Goal: Information Seeking & Learning: Find specific fact

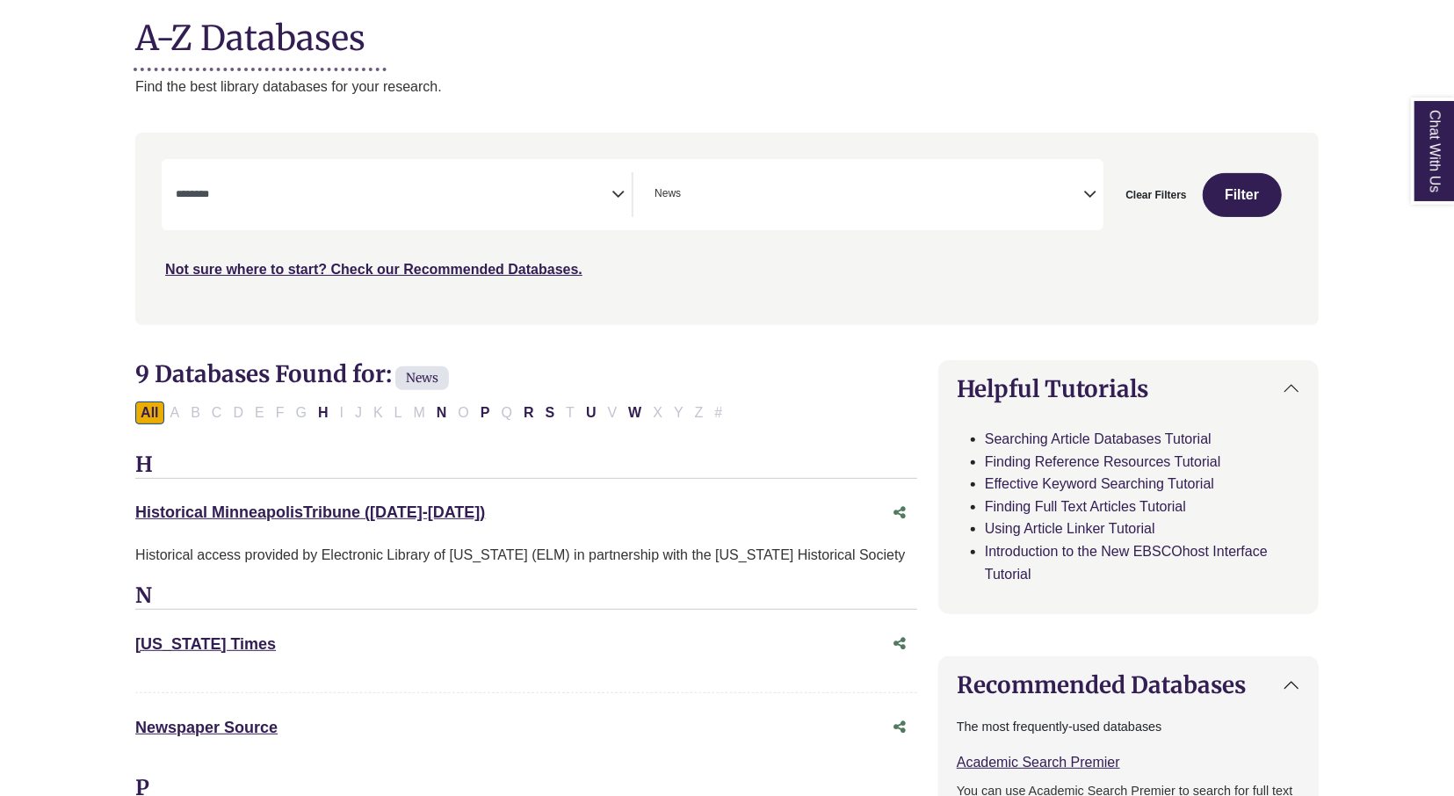
scroll to position [223, 0]
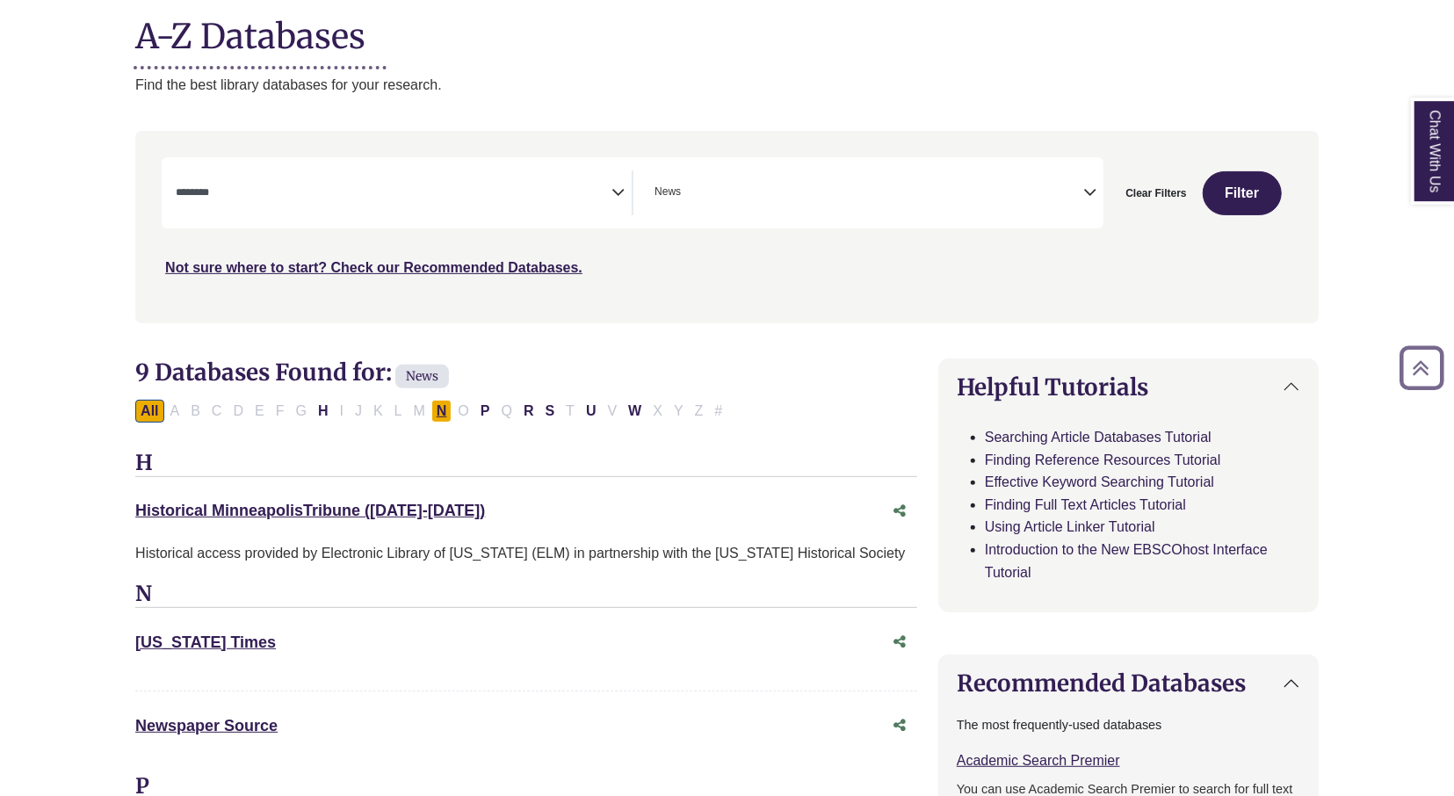
click at [435, 419] on button "N" at bounding box center [441, 411] width 21 height 23
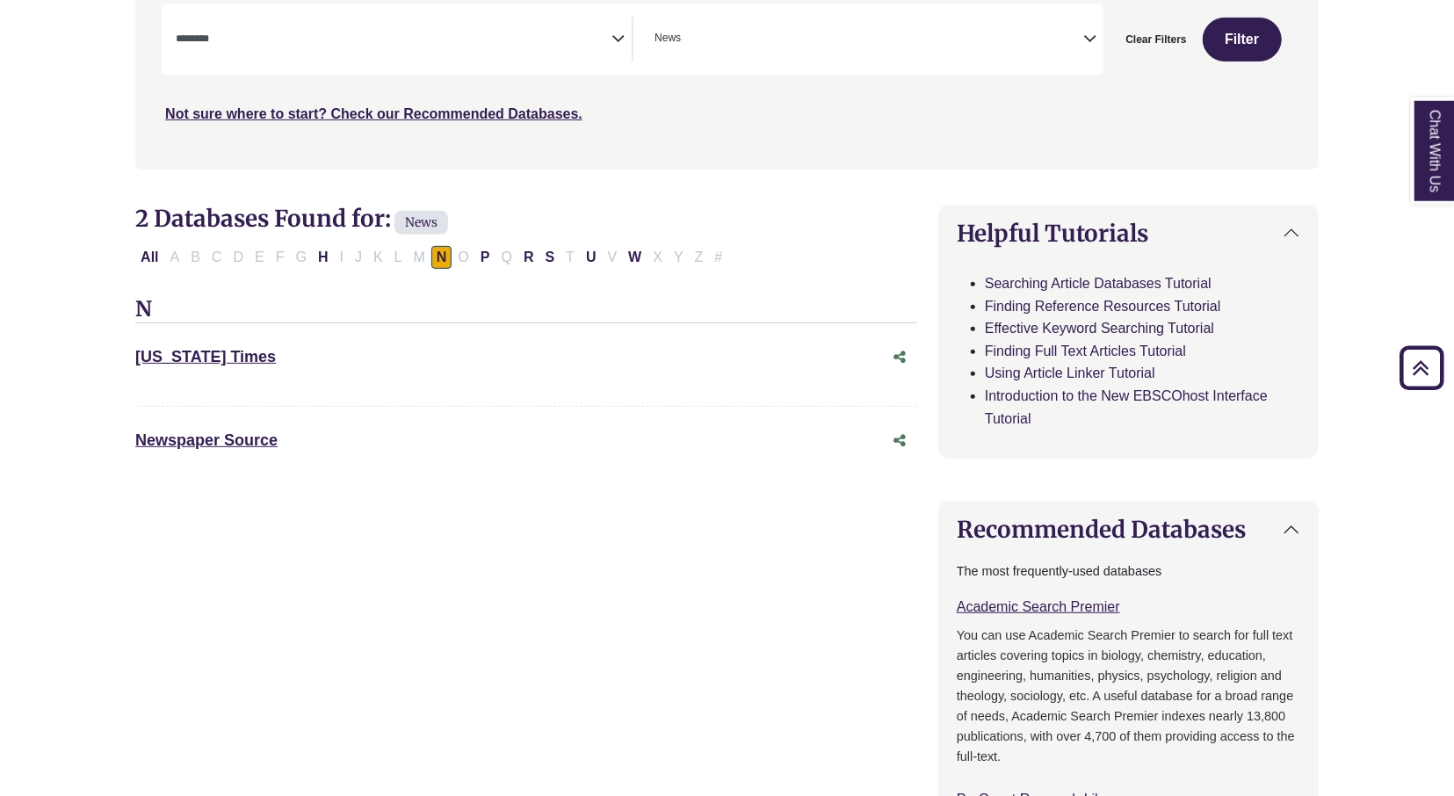
scroll to position [394, 0]
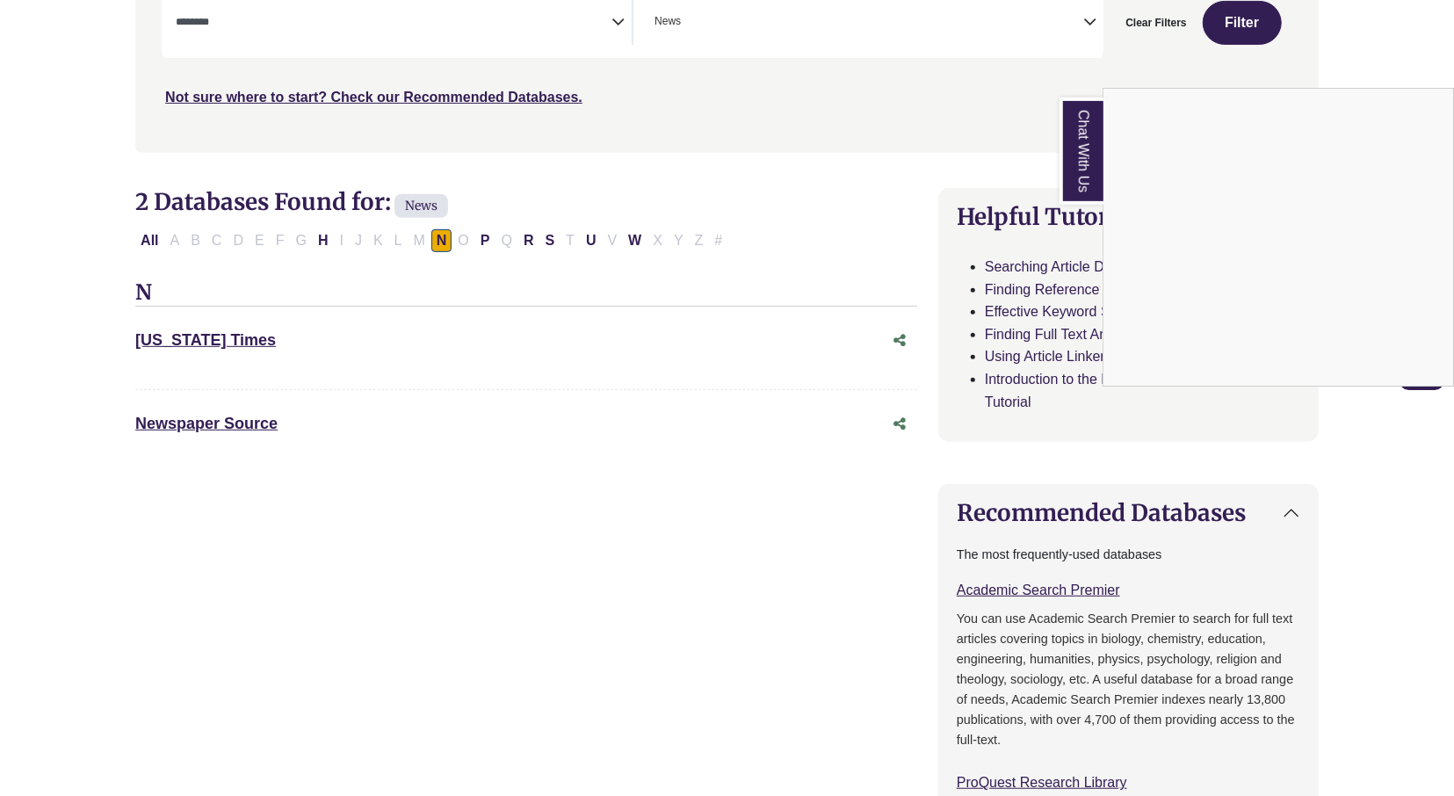
click at [314, 242] on div "Chat With Us" at bounding box center [727, 398] width 1454 height 796
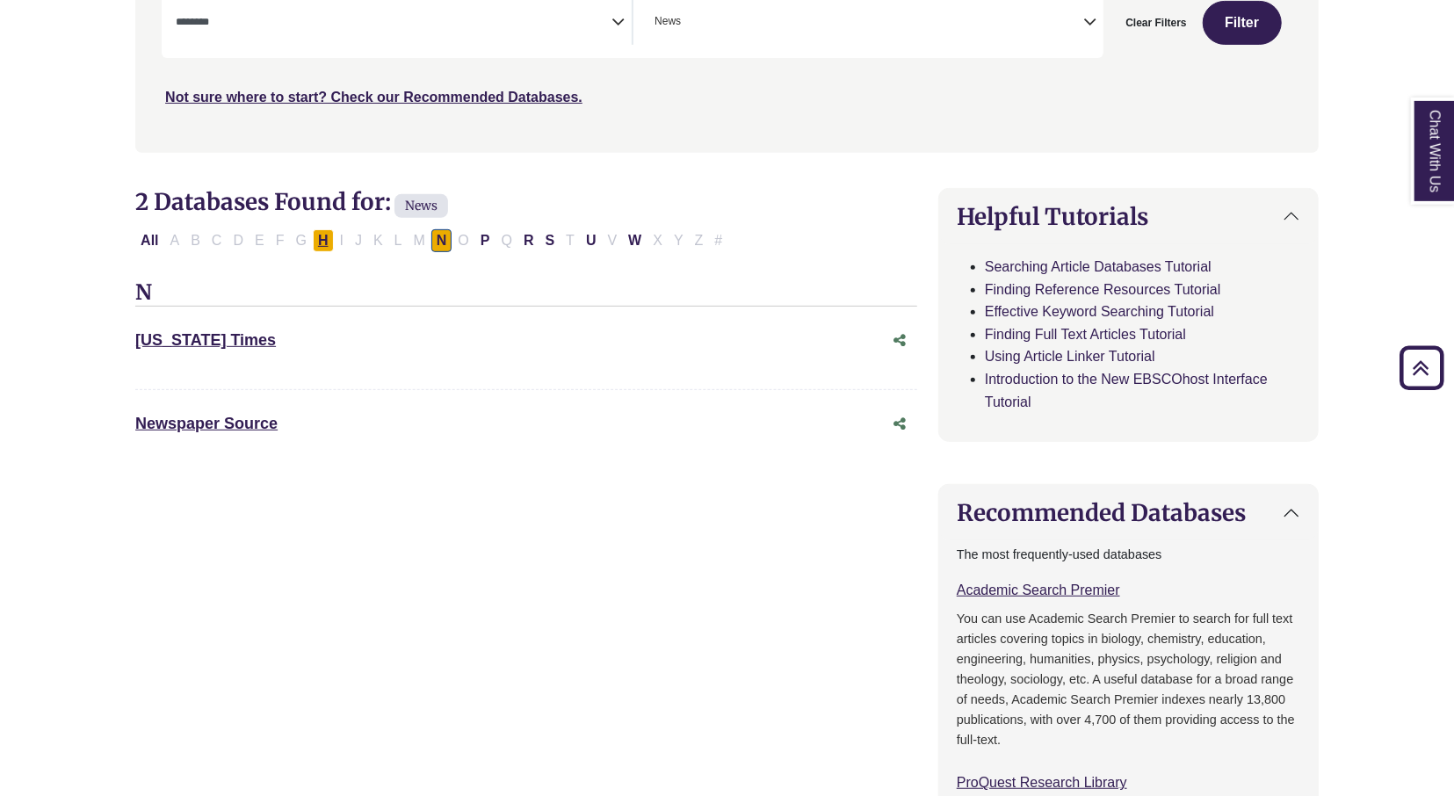
click at [314, 242] on button "H" at bounding box center [323, 240] width 21 height 23
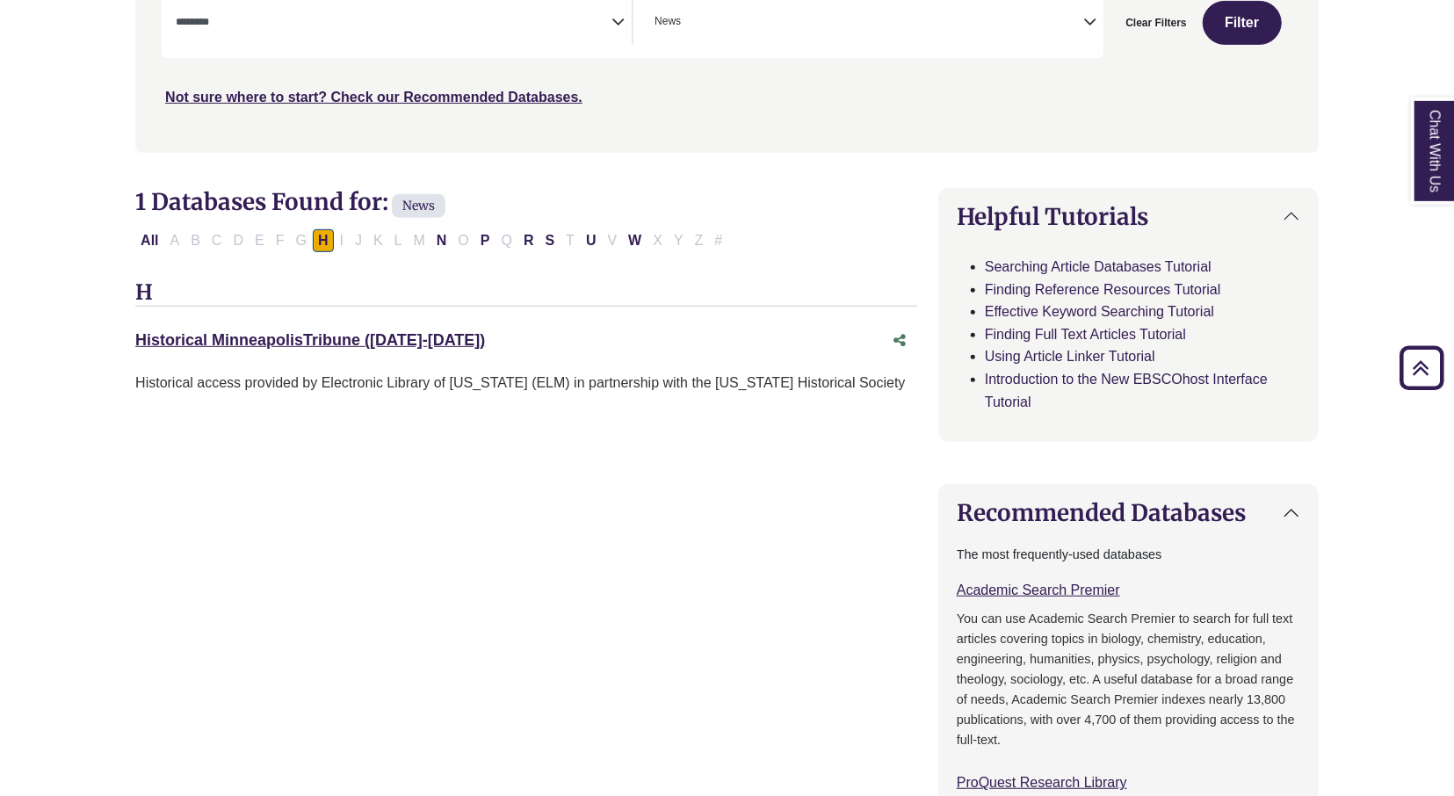
scroll to position [55, 0]
click at [484, 242] on button "P" at bounding box center [485, 240] width 20 height 23
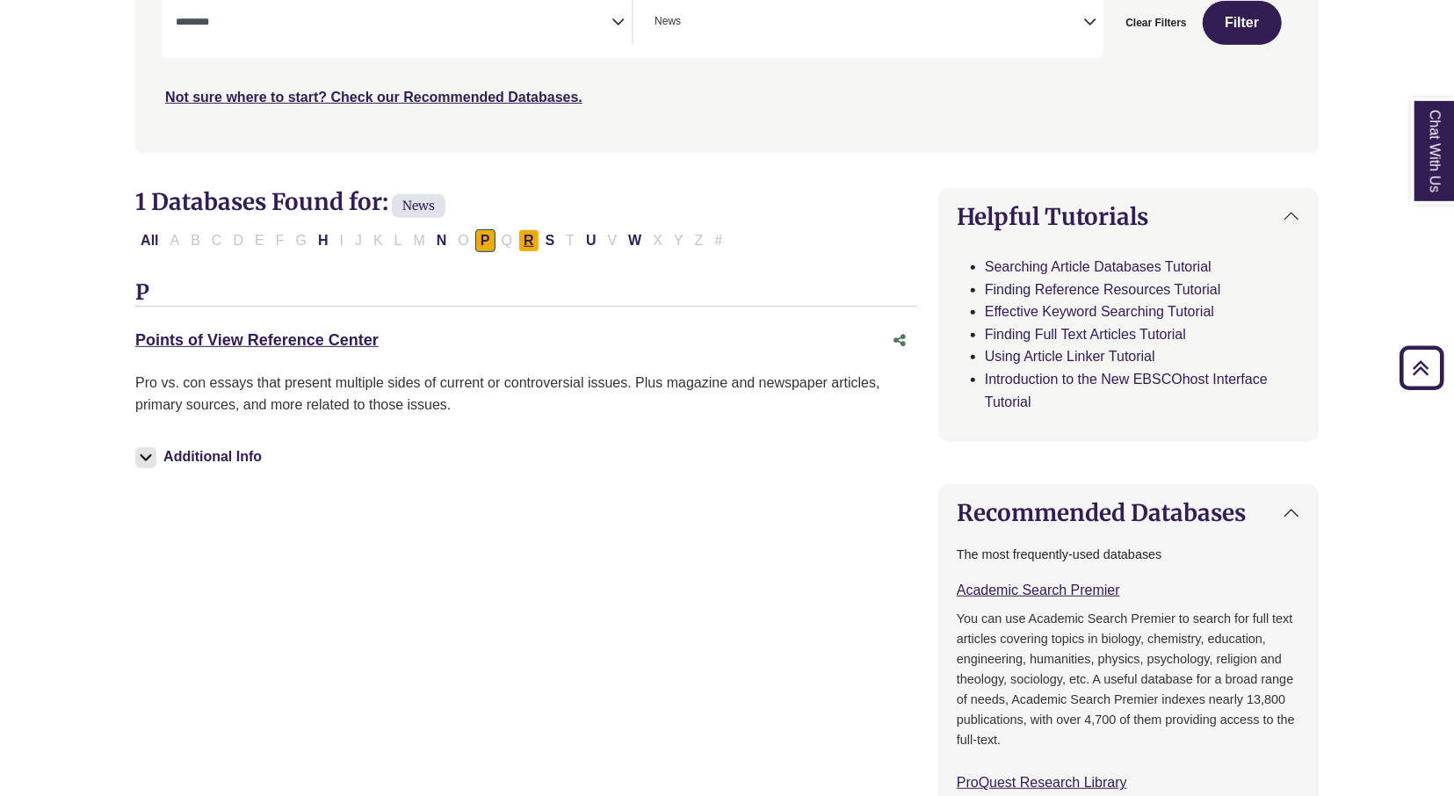
click at [518, 243] on button "R" at bounding box center [528, 240] width 21 height 23
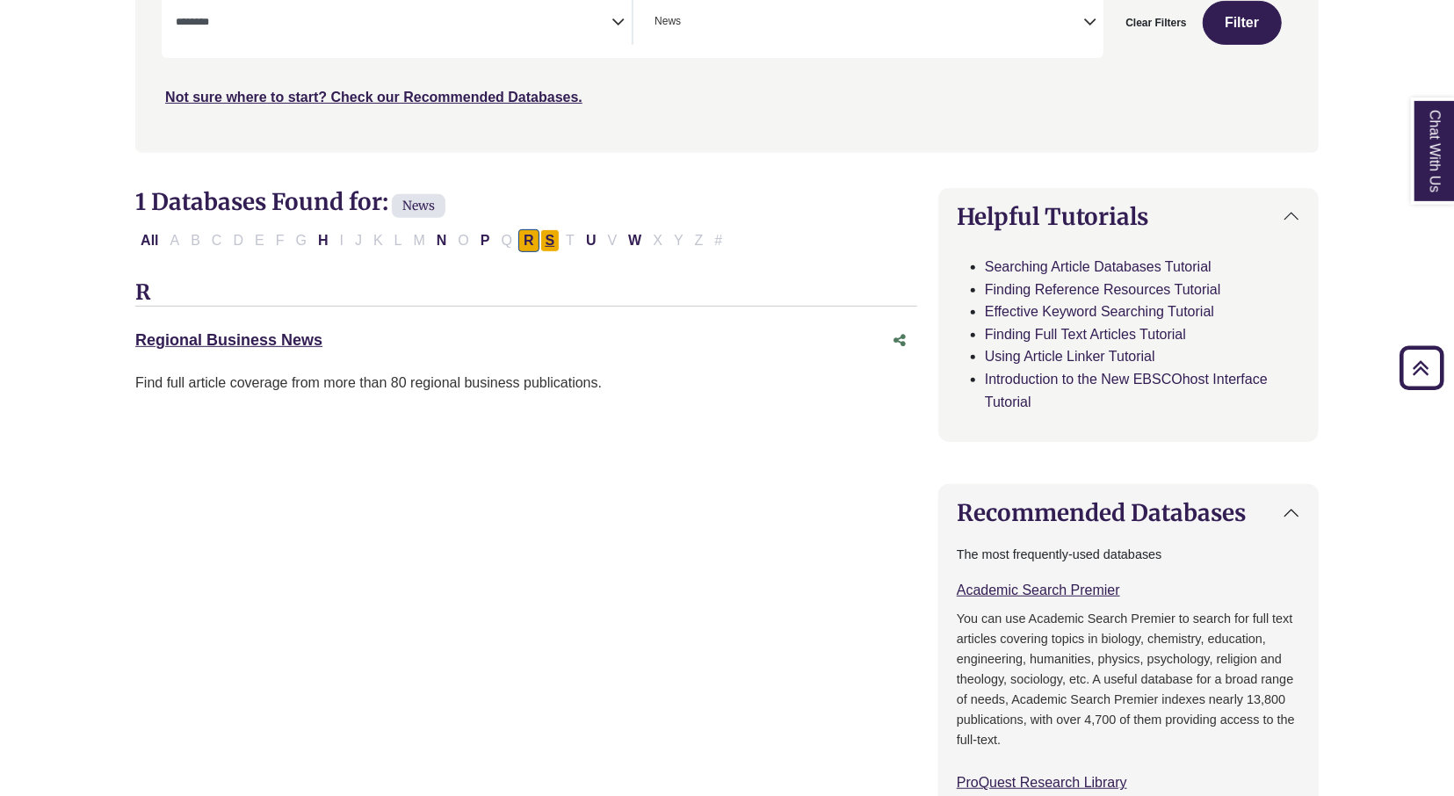
click at [540, 243] on button "S" at bounding box center [550, 240] width 20 height 23
click at [348, 337] on link "Star Tribune (1/1/1986 - Current) This link opens in a new window" at bounding box center [250, 340] width 231 height 18
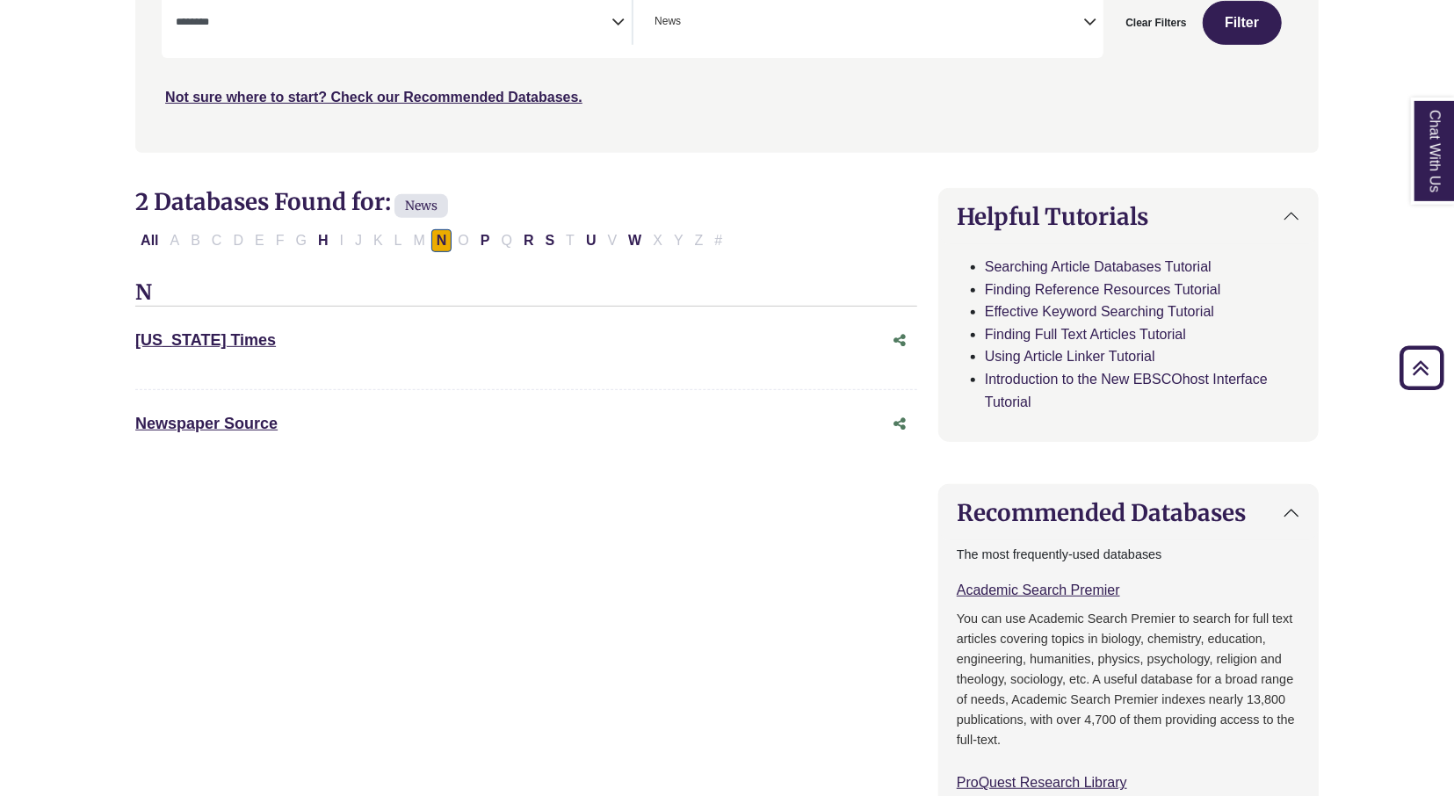
scroll to position [55, 0]
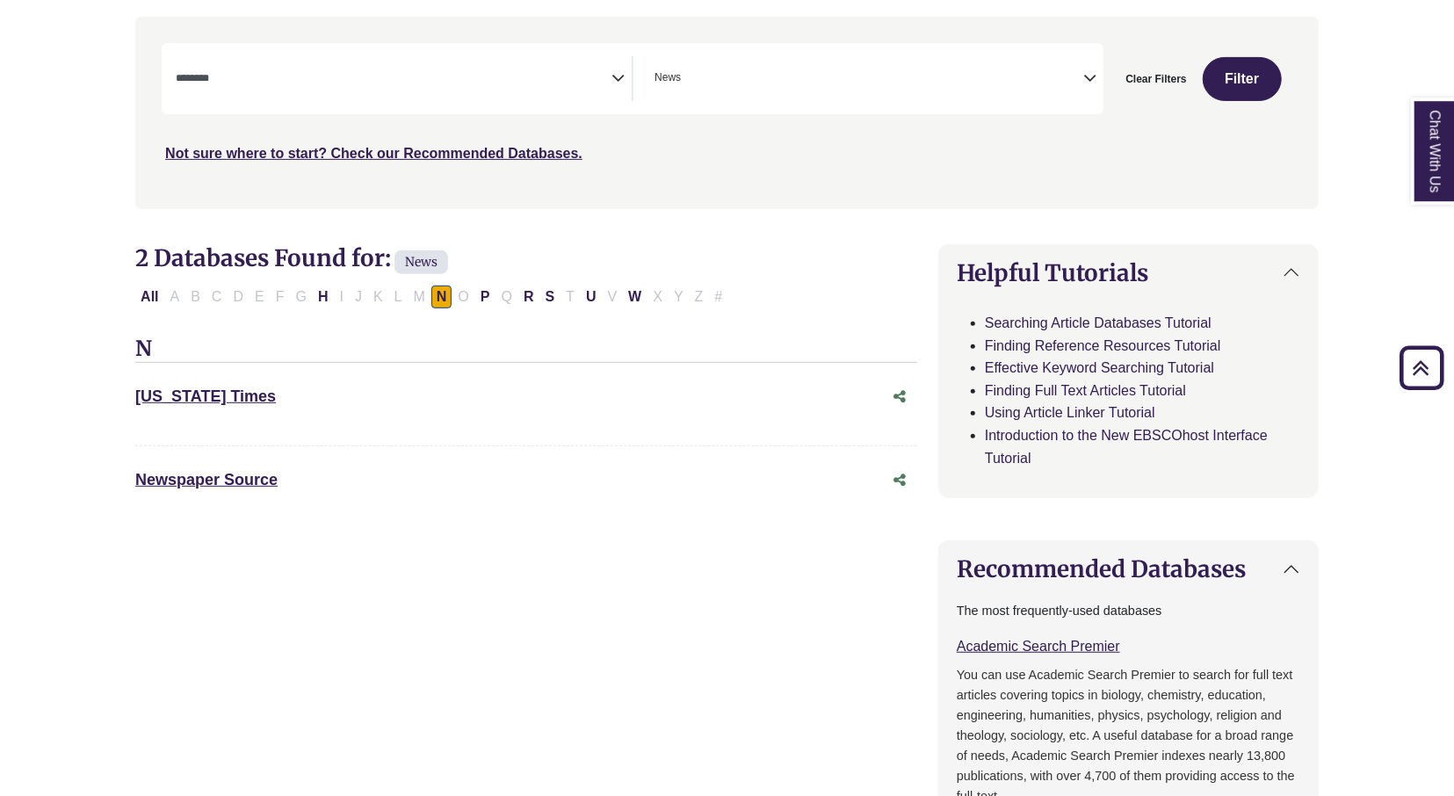
scroll to position [248, 0]
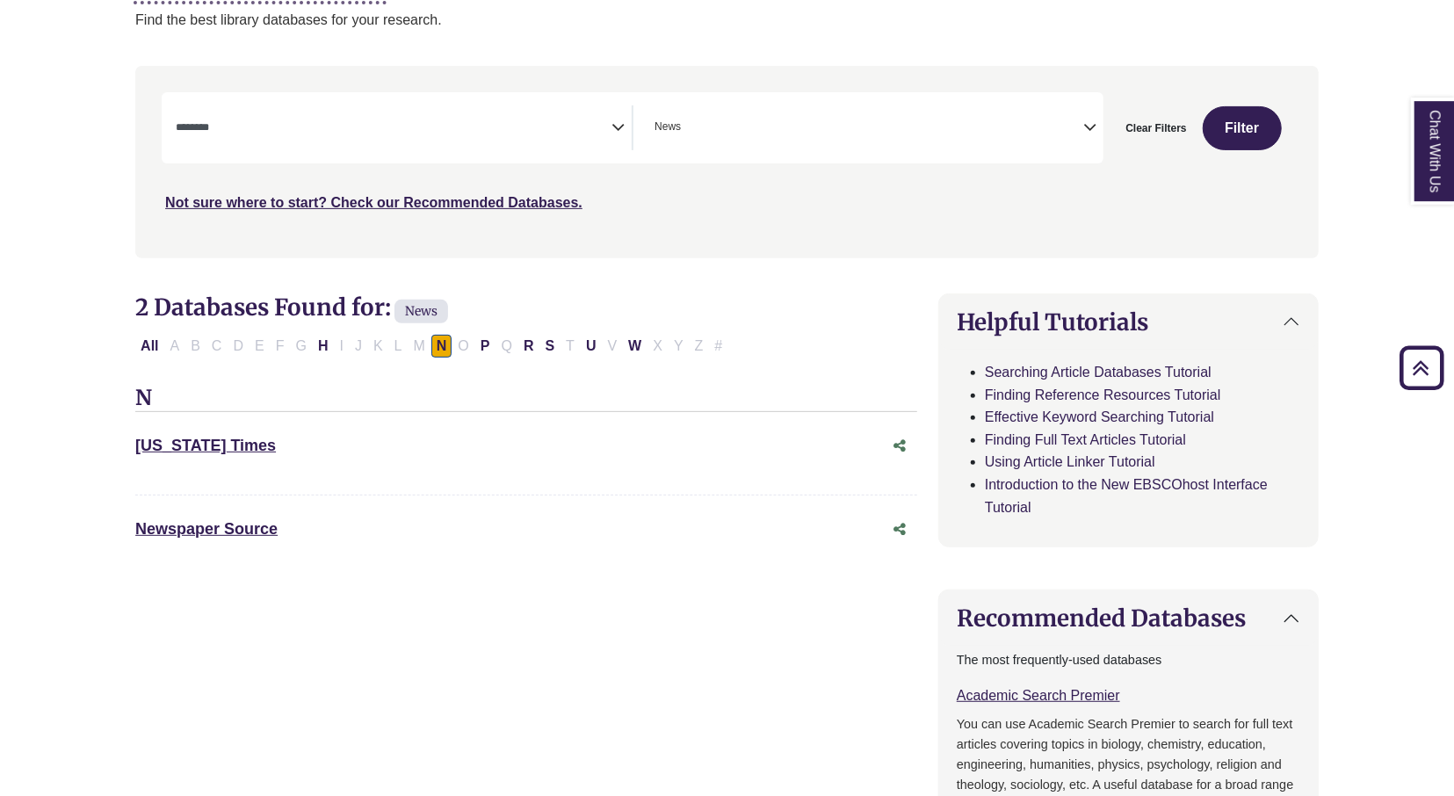
select select "Database Subject Filter"
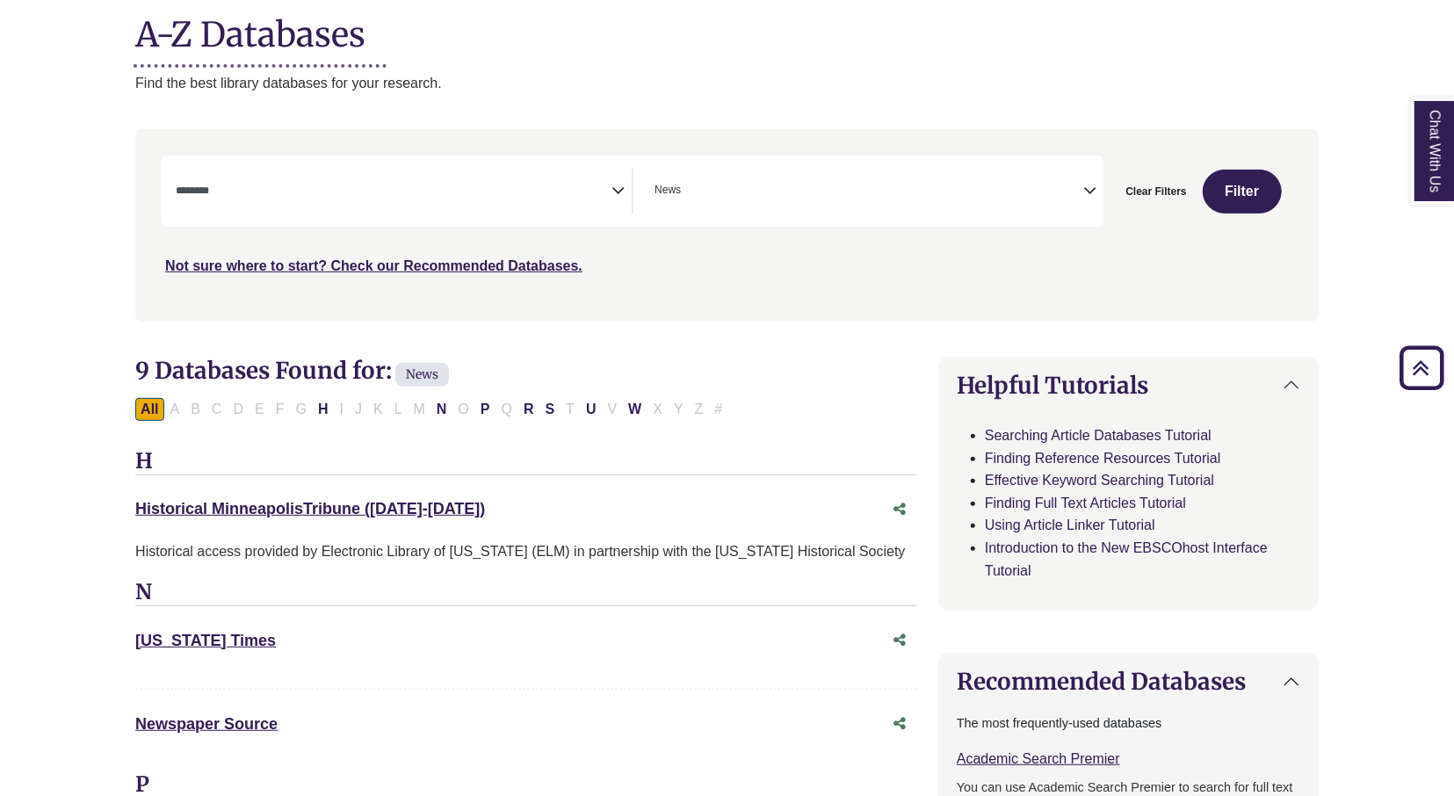
scroll to position [223, 0]
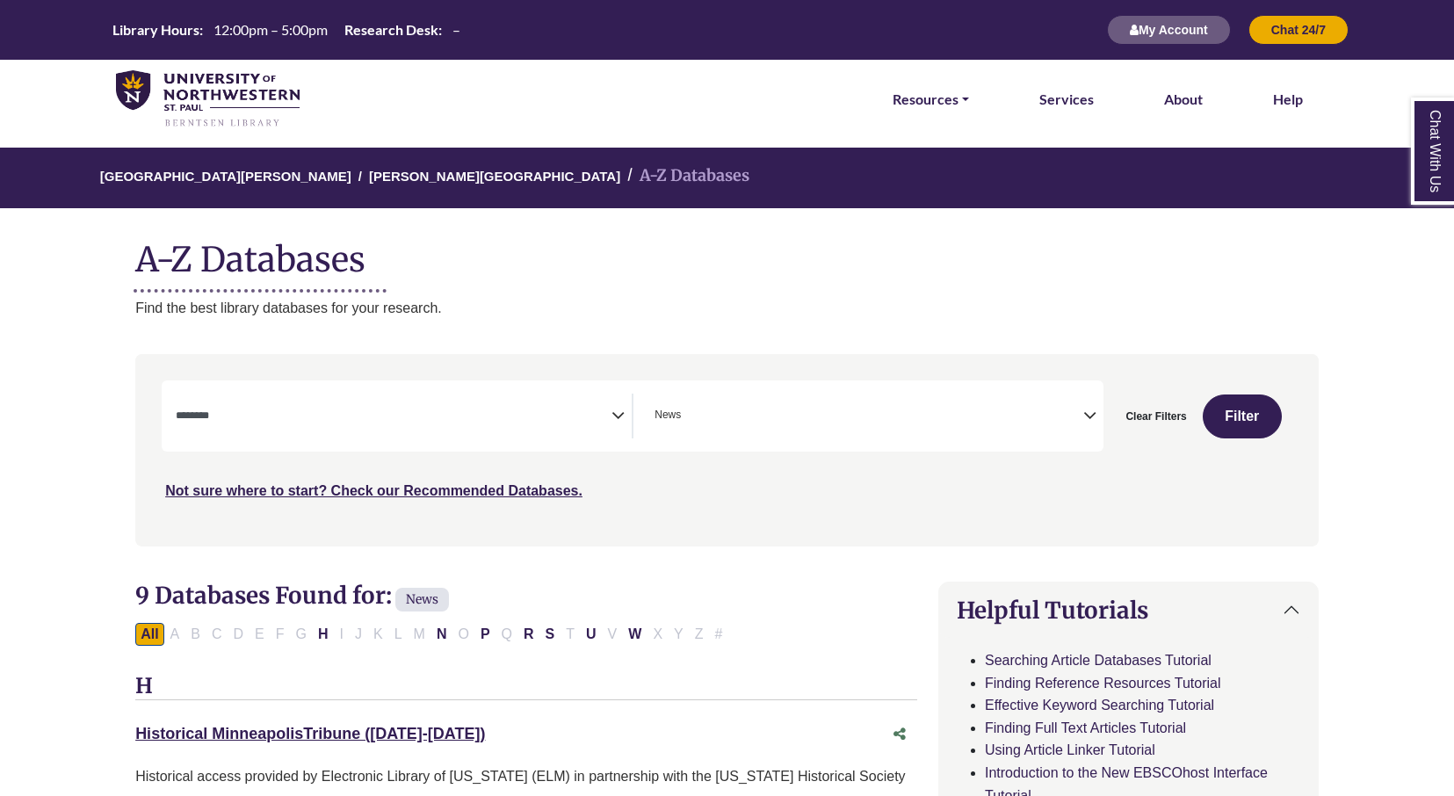
select select "Database Subject Filter"
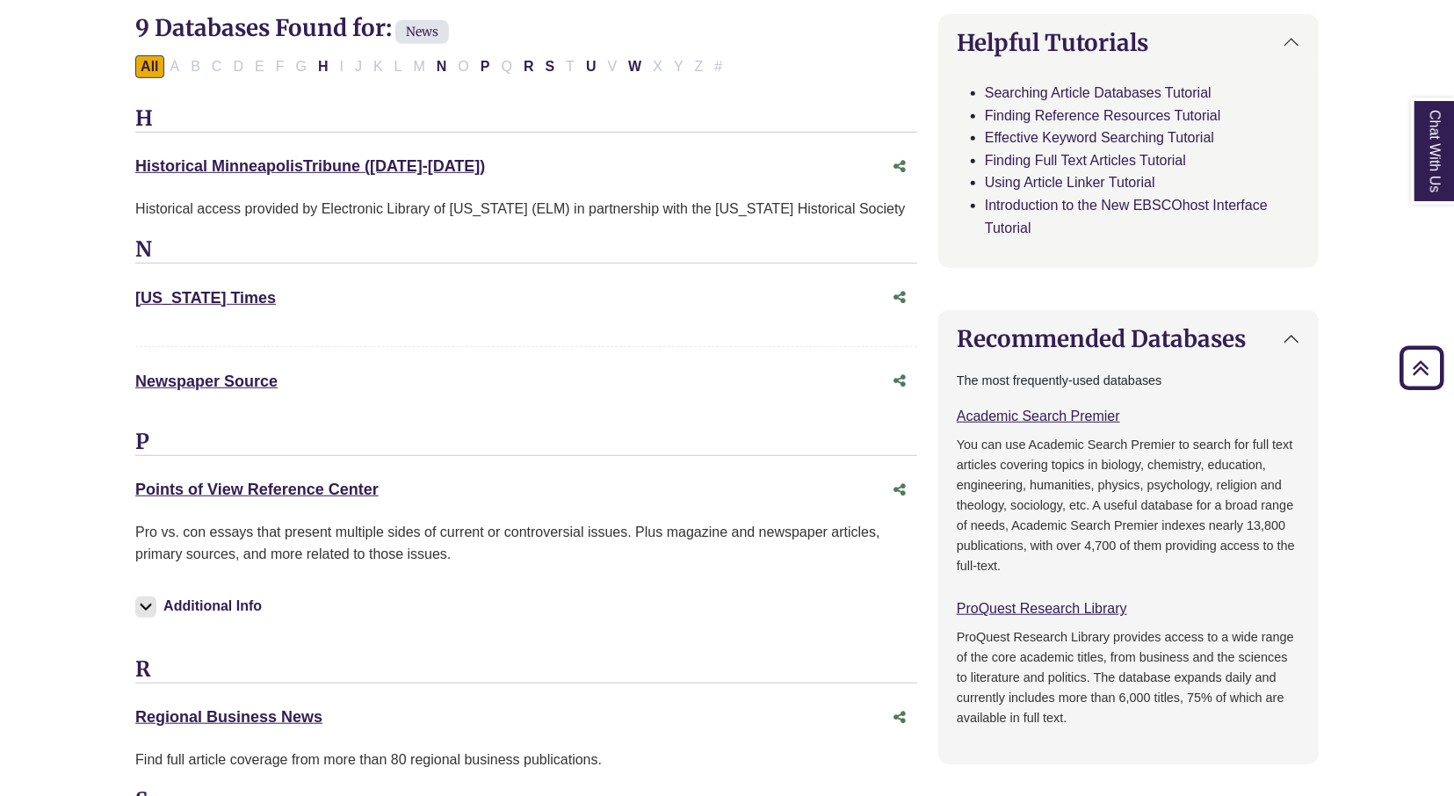
scroll to position [645, 0]
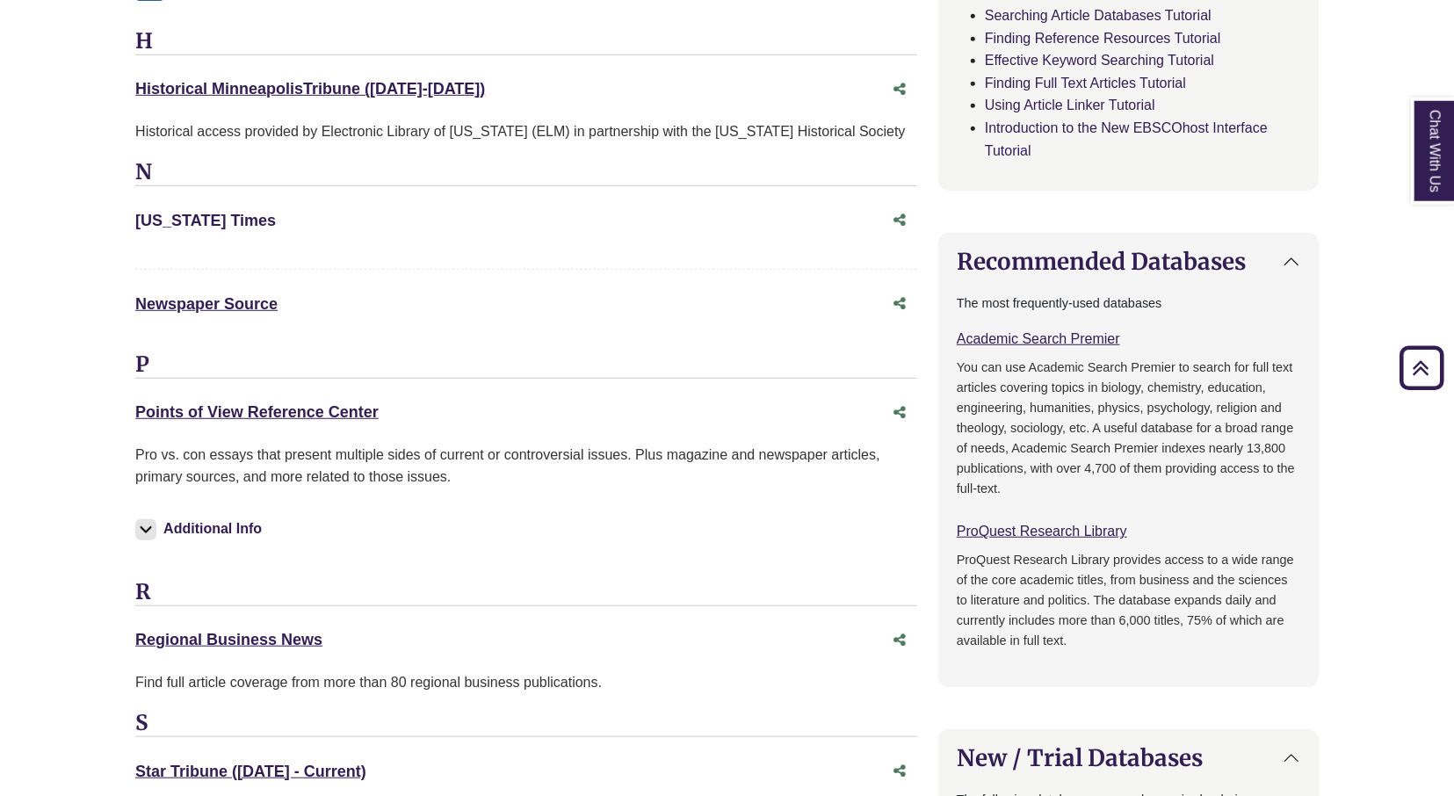
click at [180, 214] on link "New York Times This link opens in a new window" at bounding box center [205, 221] width 141 height 18
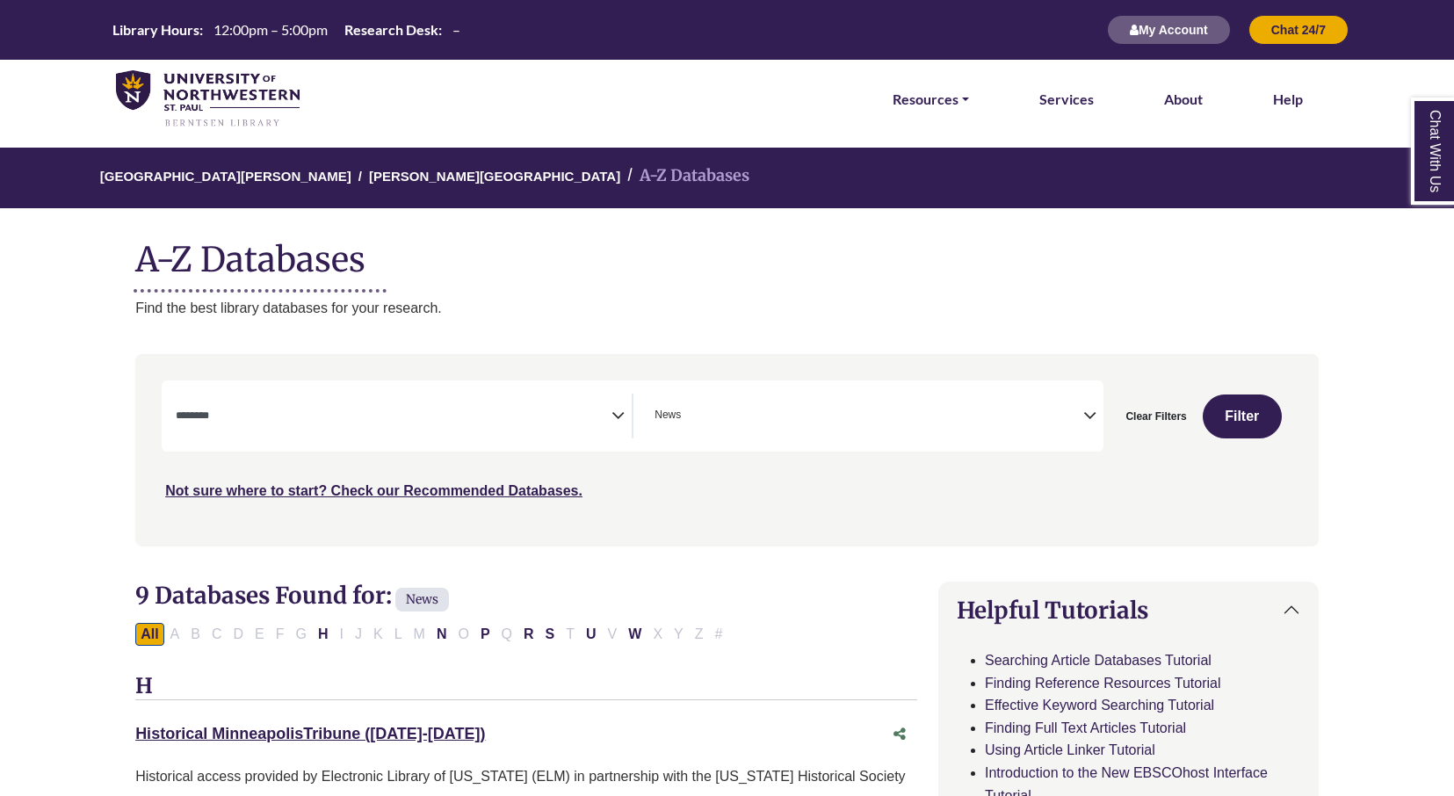
select select "Database Subject Filter"
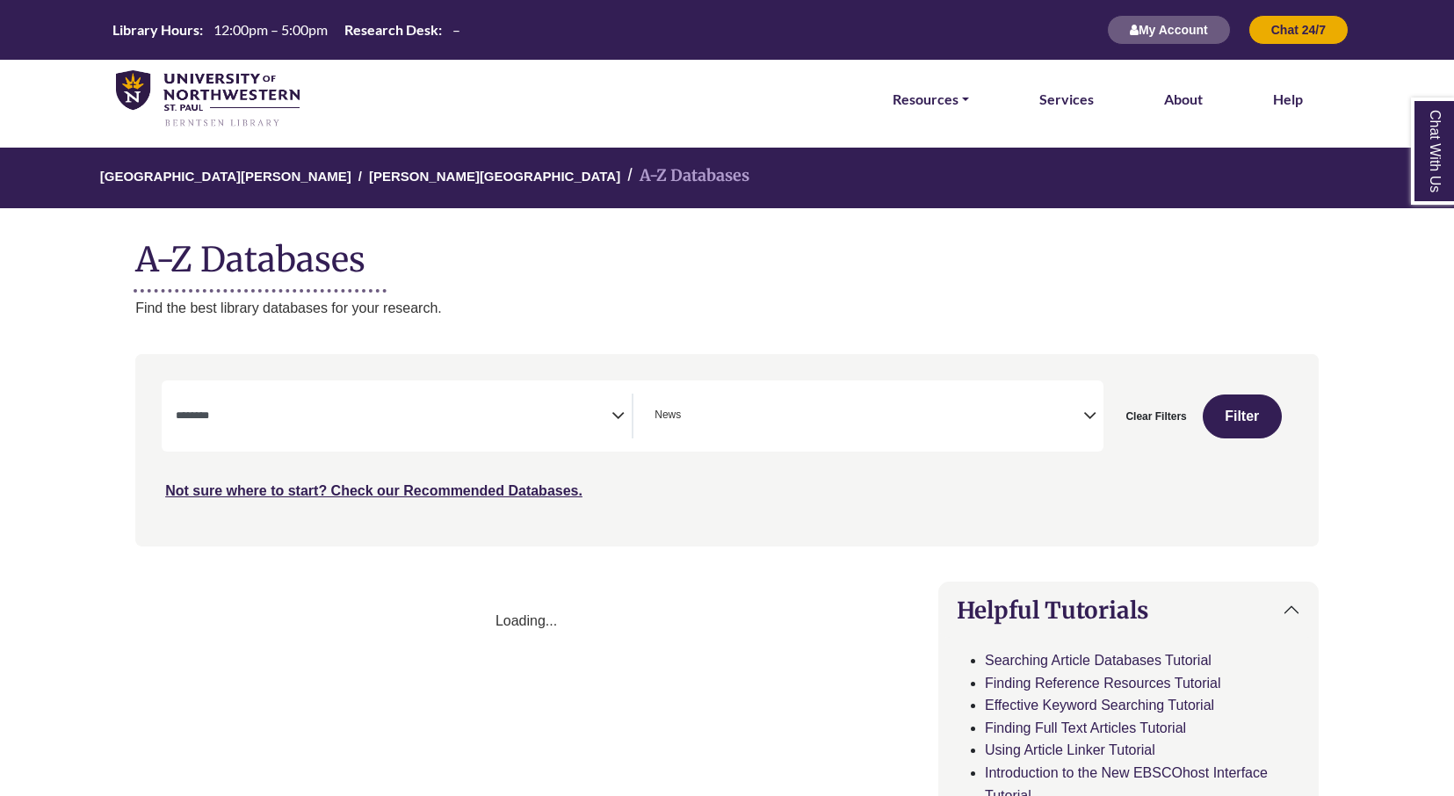
select select "Database Subject Filter"
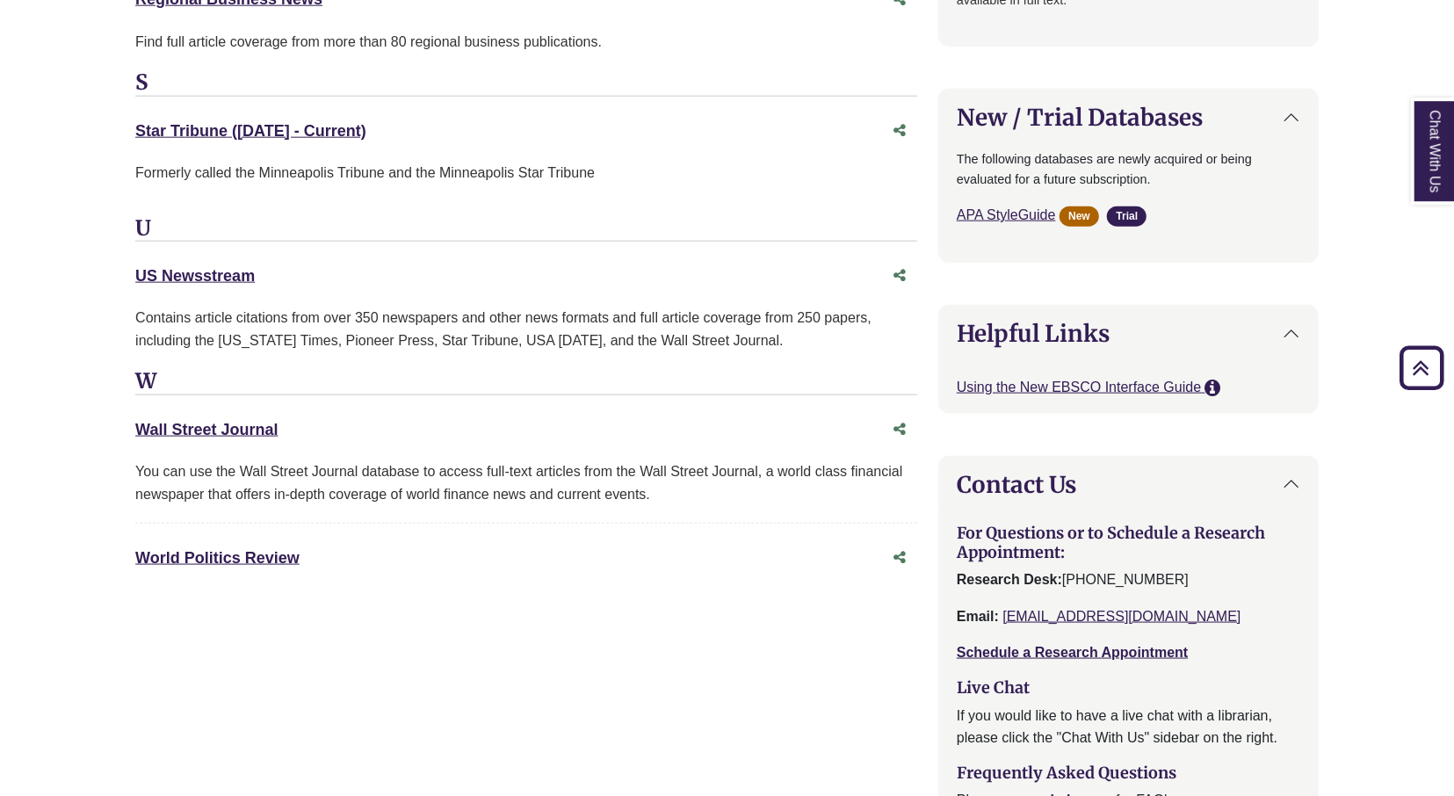
scroll to position [1285, 0]
click at [254, 422] on link "Wall Street Journal This link opens in a new window" at bounding box center [206, 431] width 142 height 18
